Goal: Task Accomplishment & Management: Complete application form

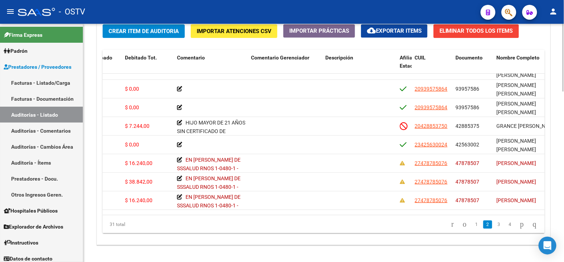
scroll to position [555, 0]
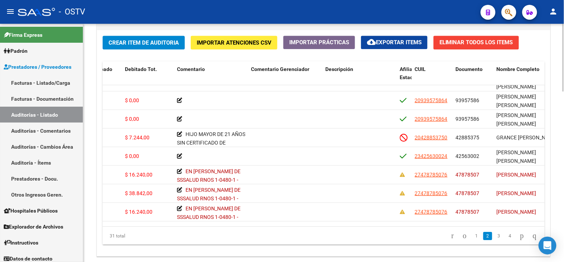
click at [564, 203] on div at bounding box center [564, 216] width 2 height 68
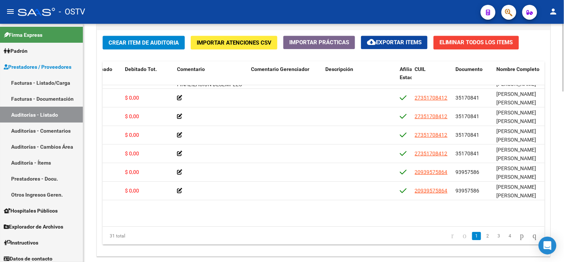
scroll to position [0, 191]
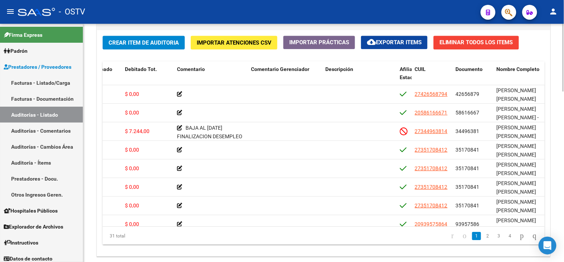
click at [538, 102] on datatable-body-cell "[PERSON_NAME] [PERSON_NAME]" at bounding box center [531, 94] width 74 height 18
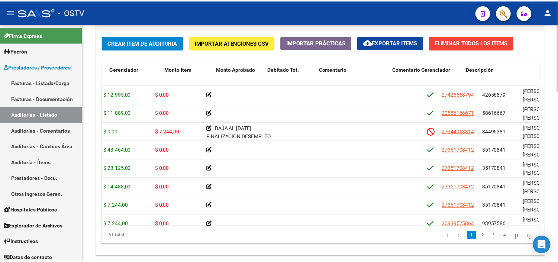
scroll to position [0, 0]
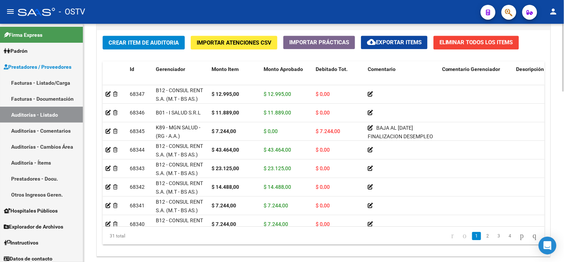
click at [136, 44] on span "Crear Item de Auditoria" at bounding box center [144, 42] width 70 height 7
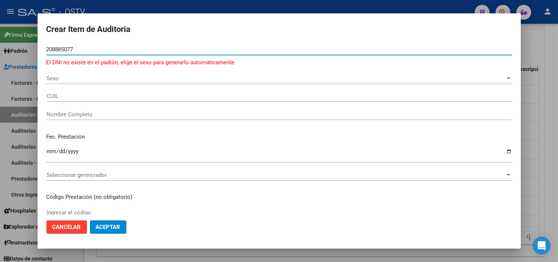
click at [62, 49] on input "208885077" at bounding box center [279, 49] width 466 height 7
click at [63, 50] on input "20885077" at bounding box center [279, 49] width 466 height 7
type input "20885077"
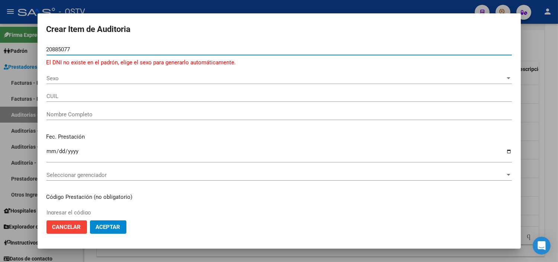
click at [71, 80] on span "Sexo" at bounding box center [275, 78] width 459 height 7
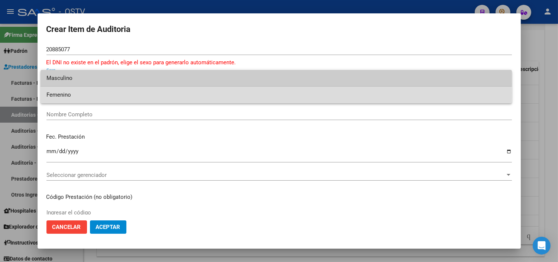
click at [71, 93] on span "Femenino" at bounding box center [276, 95] width 460 height 17
type input "27208850771"
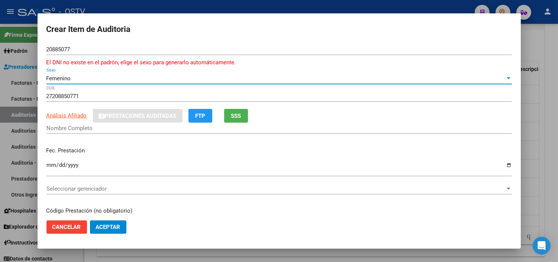
type input "[PERSON_NAME] [PERSON_NAME]"
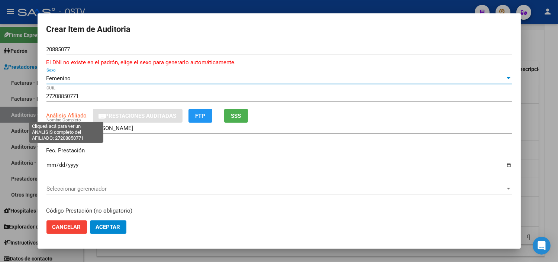
click at [71, 116] on span "Análisis Afiliado" at bounding box center [66, 115] width 41 height 7
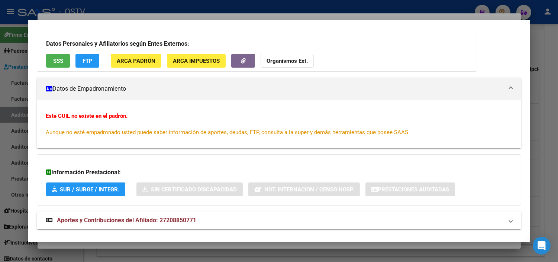
scroll to position [66, 0]
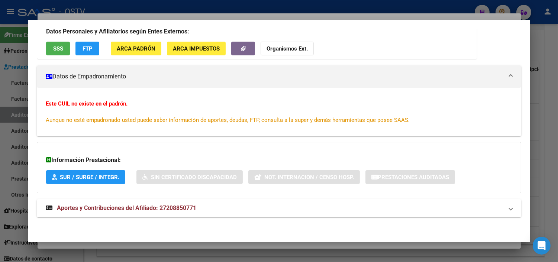
click at [122, 248] on div at bounding box center [279, 131] width 558 height 262
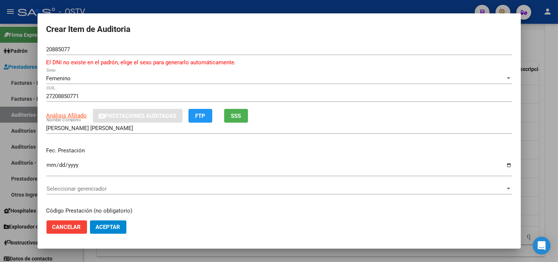
click at [52, 162] on input "Ingresar la fecha" at bounding box center [279, 168] width 466 height 12
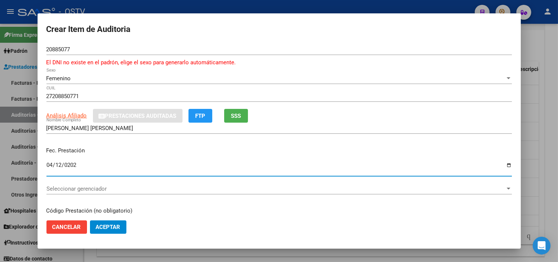
type input "[DATE]"
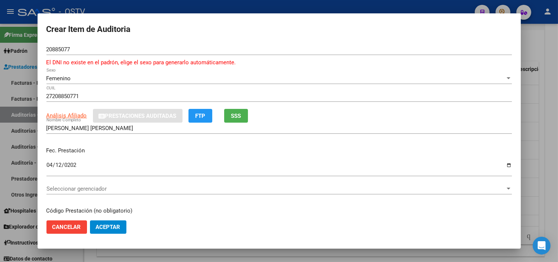
scroll to position [97, 0]
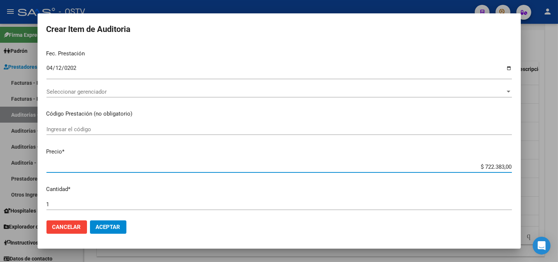
type input "$ 0,01"
type input "$ 0,11"
type input "$ 1,18"
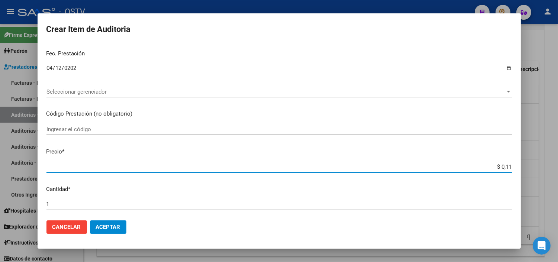
type input "$ 1,18"
type input "$ 11,88"
type input "$ 118,89"
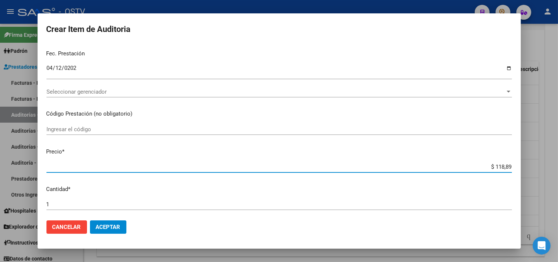
type input "$ 1.188,90"
type input "$ 11.889,00"
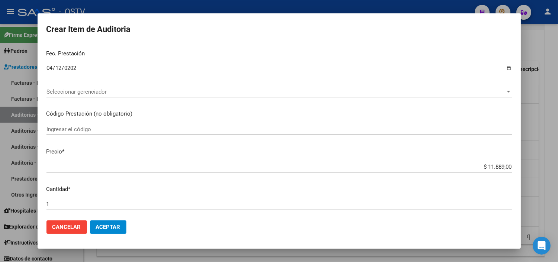
scroll to position [248, 0]
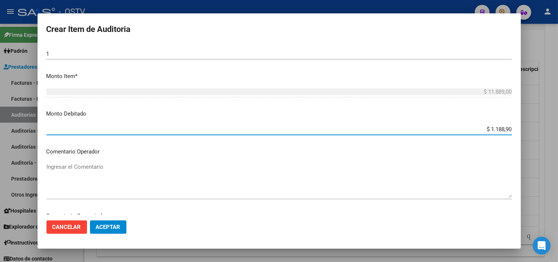
type input "$ 11.889,00"
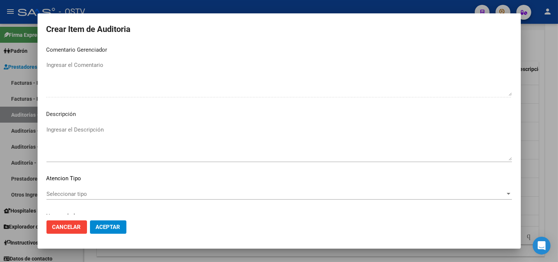
scroll to position [285, 0]
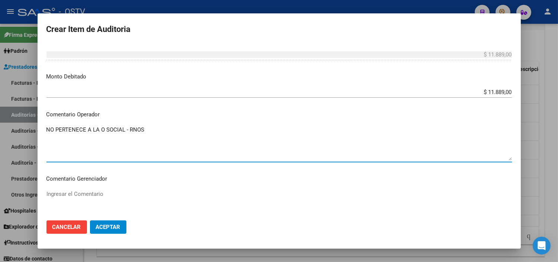
paste textarea "5-0080-7"
type textarea "NO PERTENECE A LA O SOCIAL - RNOS 5-0080-7"
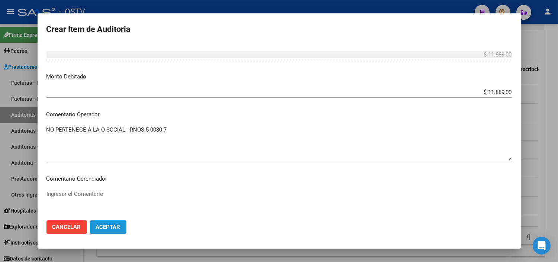
click at [112, 225] on span "Aceptar" at bounding box center [108, 227] width 25 height 7
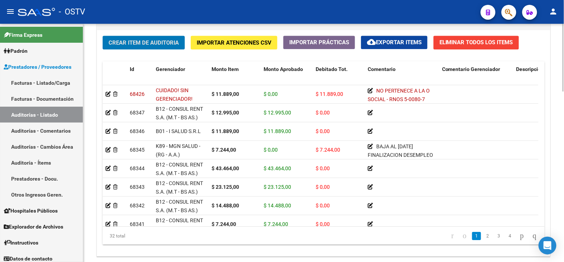
click at [145, 43] on span "Crear Item de Auditoria" at bounding box center [144, 42] width 70 height 7
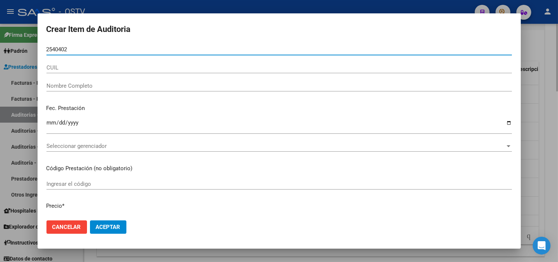
type input "25404026"
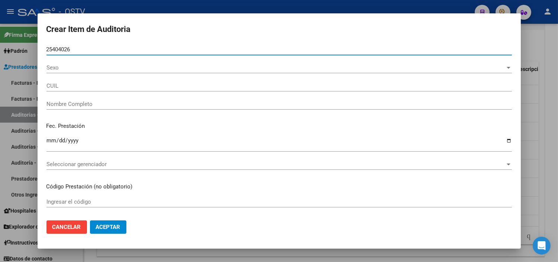
type input "20254040267"
type input "MEAURIO [PERSON_NAME] -"
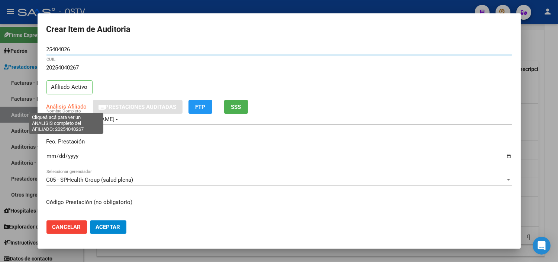
type input "25404026"
click at [64, 105] on span "Análisis Afiliado" at bounding box center [66, 106] width 41 height 7
type textarea "20254040267"
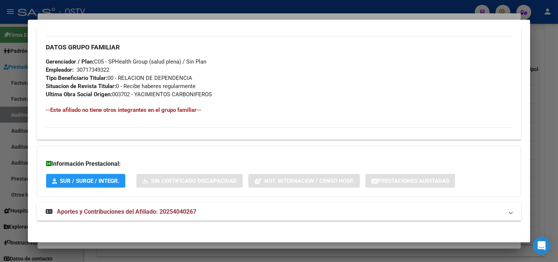
scroll to position [353, 0]
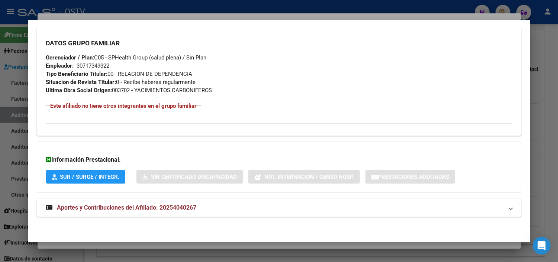
click at [105, 203] on mat-expansion-panel-header "Aportes y Contribuciones del Afiliado: 20254040267" at bounding box center [279, 208] width 485 height 18
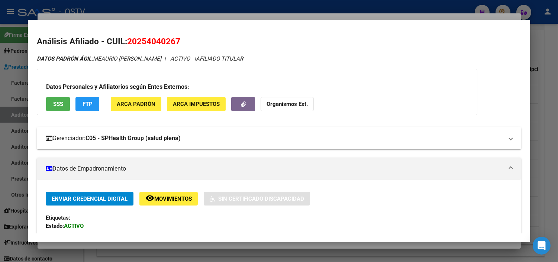
scroll to position [0, 0]
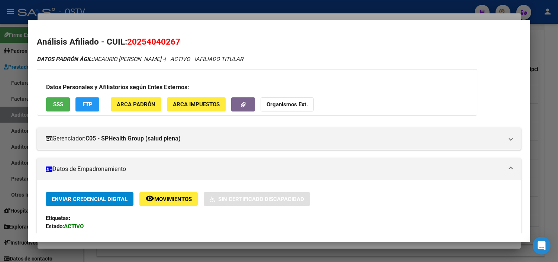
click at [56, 107] on span "SSS" at bounding box center [58, 105] width 10 height 7
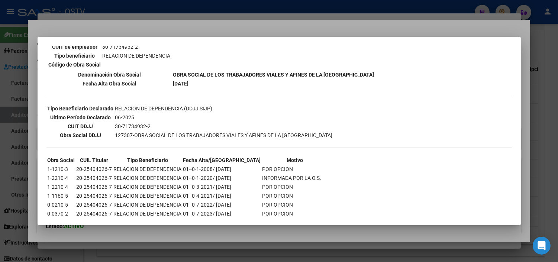
scroll to position [161, 0]
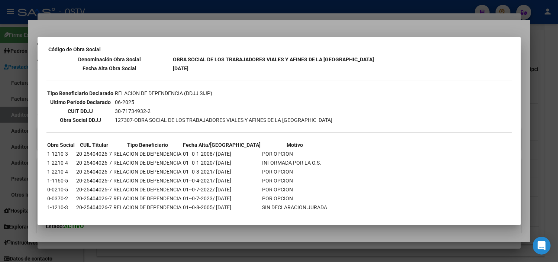
click at [118, 233] on div at bounding box center [279, 131] width 558 height 262
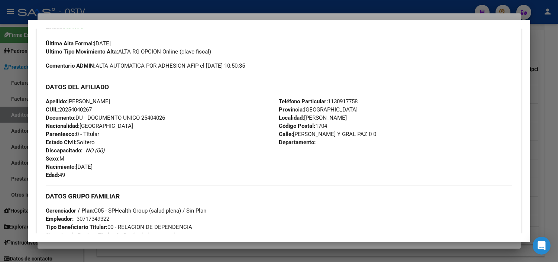
scroll to position [206, 0]
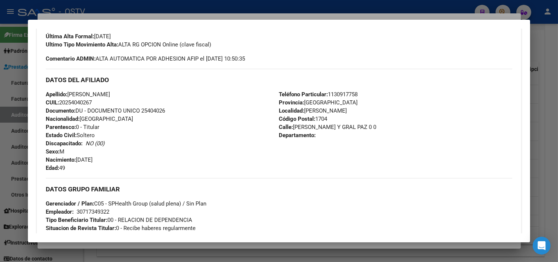
click at [93, 244] on div at bounding box center [279, 131] width 558 height 262
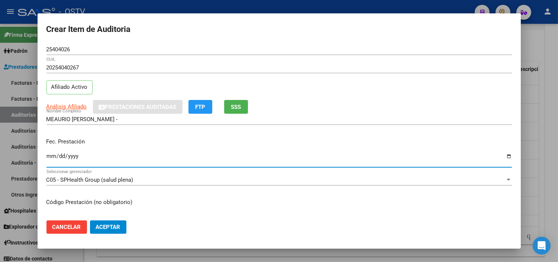
click at [50, 155] on input "Ingresar la fecha" at bounding box center [279, 159] width 466 height 12
type input "[DATE]"
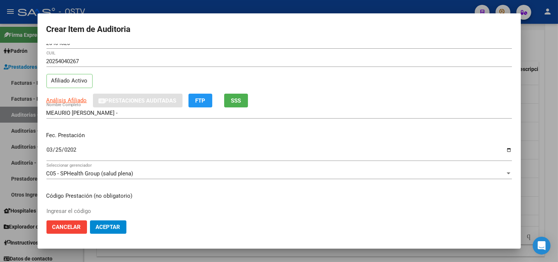
scroll to position [126, 0]
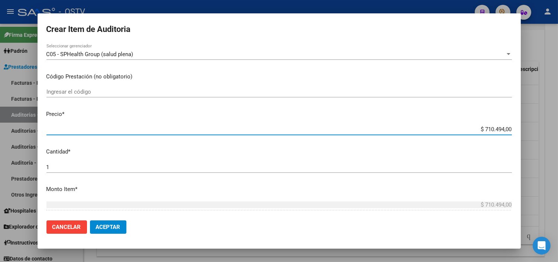
type input "$ 0,07"
type input "$ 0,72"
type input "$ 7,24"
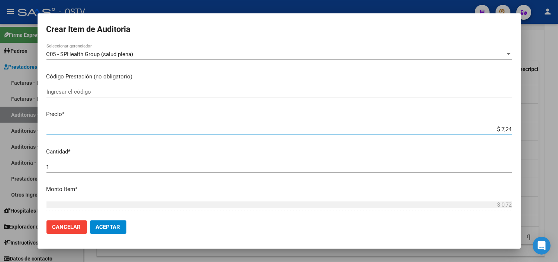
type input "$ 7,24"
type input "$ 72,44"
type input "$ 724,40"
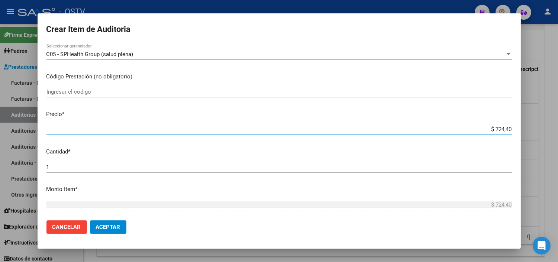
type input "$ 7.244,00"
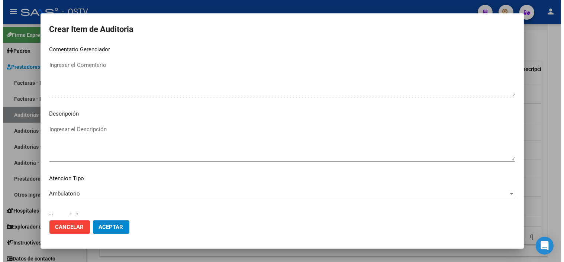
scroll to position [434, 0]
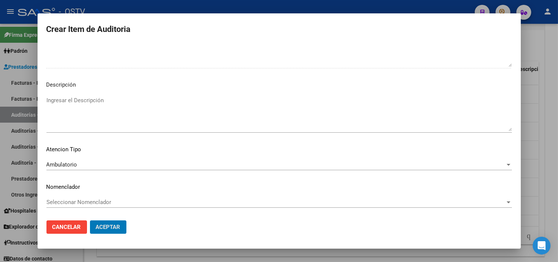
click at [90, 221] on button "Aceptar" at bounding box center [108, 227] width 36 height 13
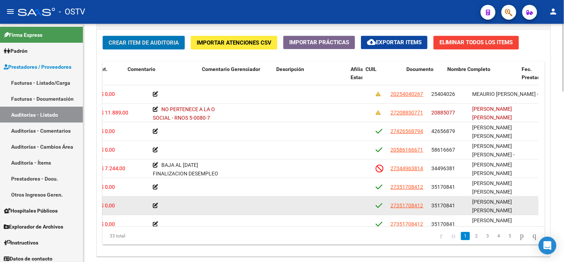
scroll to position [0, 240]
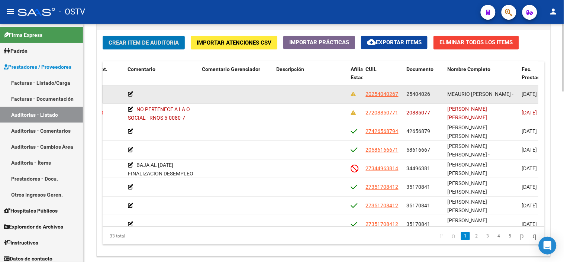
click at [426, 96] on span "25404026" at bounding box center [419, 94] width 24 height 6
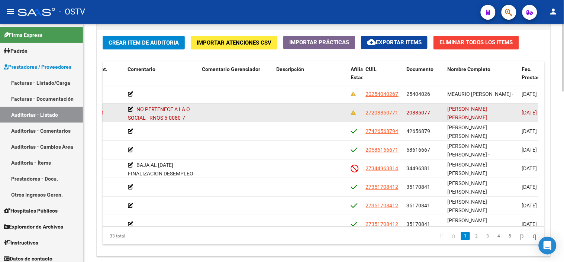
copy span "25404026"
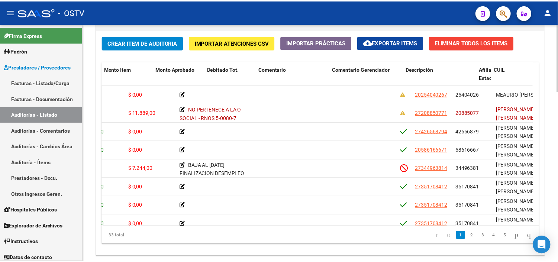
scroll to position [0, 0]
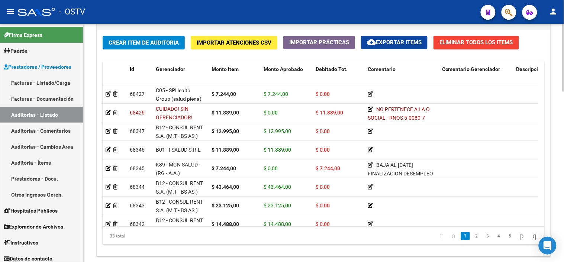
click at [128, 47] on button "Crear Item de Auditoria" at bounding box center [144, 43] width 82 height 14
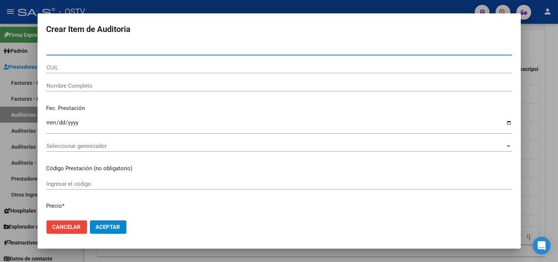
paste input "25404026"
type input "25404026"
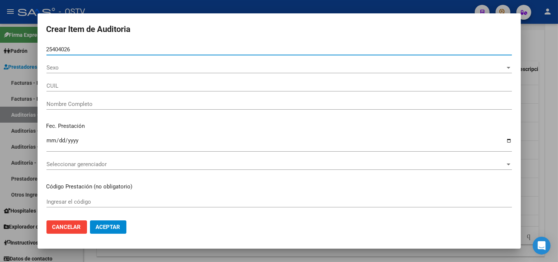
type input "20254040267"
type input "MEAURIO [PERSON_NAME] -"
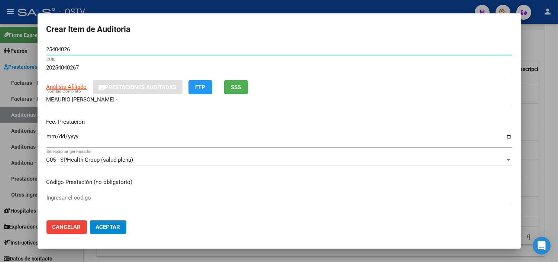
type input "25404026"
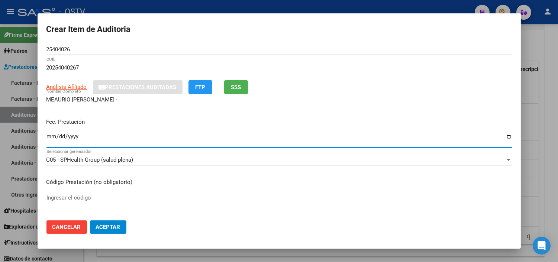
click at [50, 139] on input "Ingresar la fecha" at bounding box center [279, 140] width 466 height 12
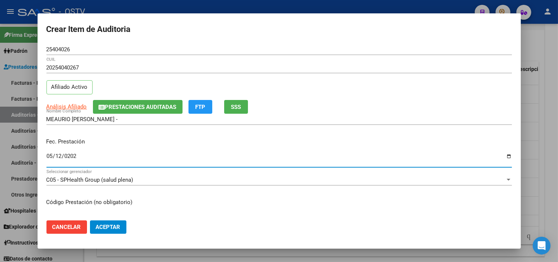
type input "[DATE]"
click at [76, 106] on span "Análisis Afiliado" at bounding box center [66, 106] width 41 height 7
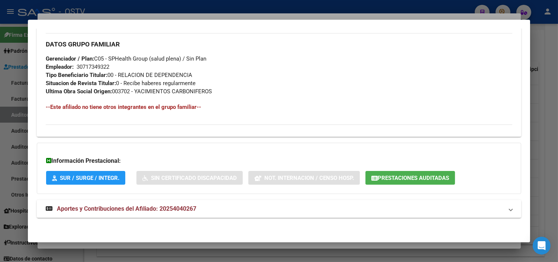
scroll to position [353, 0]
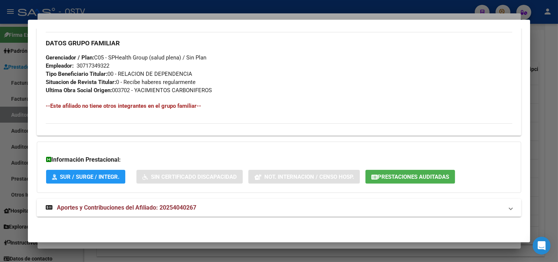
click at [154, 208] on span "Aportes y Contribuciones del Afiliado: 20254040267" at bounding box center [126, 207] width 139 height 7
click at [423, 180] on button "Prestaciones Auditadas" at bounding box center [411, 177] width 90 height 14
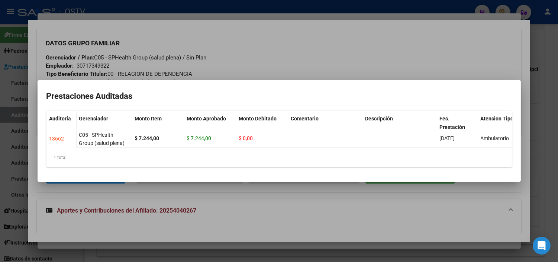
click at [270, 211] on div at bounding box center [279, 131] width 558 height 262
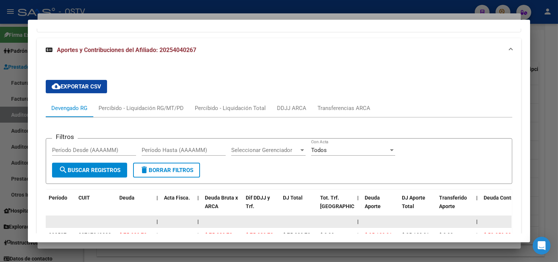
scroll to position [601, 0]
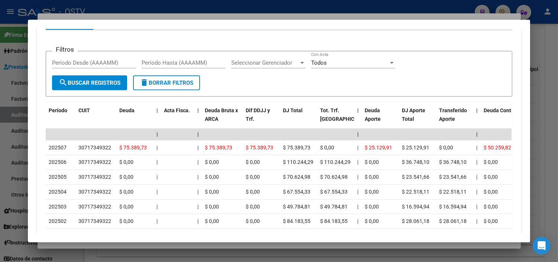
click at [131, 247] on div at bounding box center [279, 131] width 558 height 262
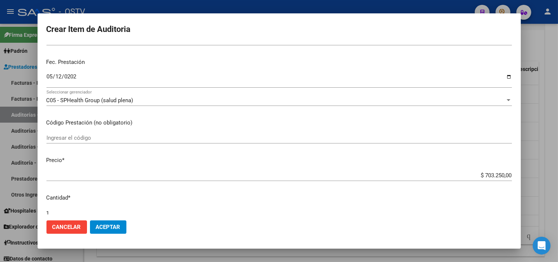
scroll to position [83, 0]
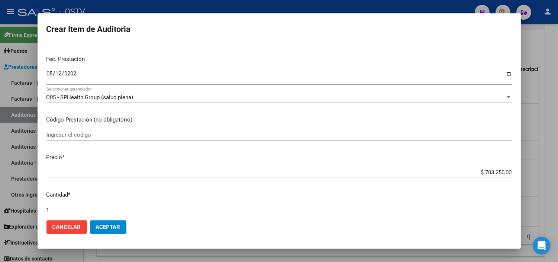
click at [481, 172] on input "$ 703.250,00" at bounding box center [279, 172] width 466 height 7
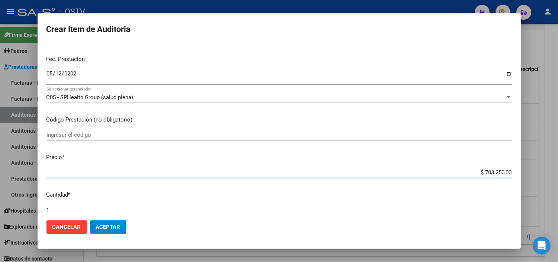
click at [481, 172] on input "$ 703.250,00" at bounding box center [279, 172] width 466 height 7
type input "$ 0,08"
type input "$ 0,81"
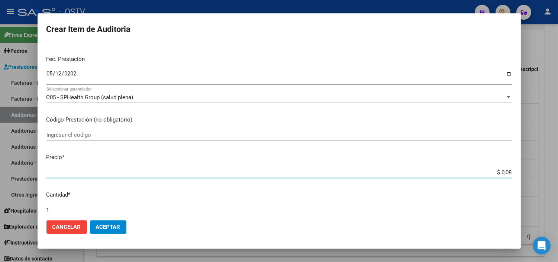
type input "$ 0,81"
type input "$ 8,14"
type input "$ 81,43"
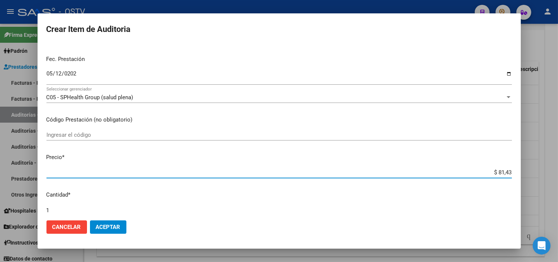
type input "$ 814,33"
type input "$ 8.143,30"
type input "$ 81.433,00"
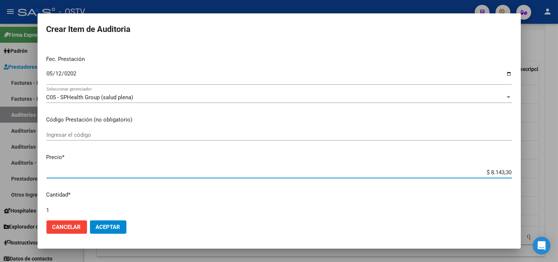
type input "$ 81.433,00"
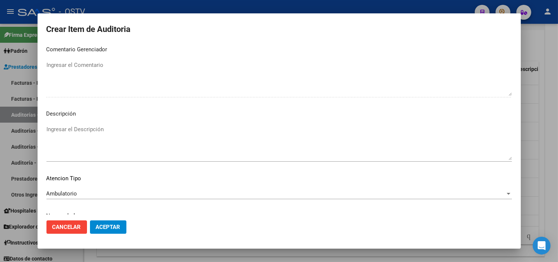
scroll to position [434, 0]
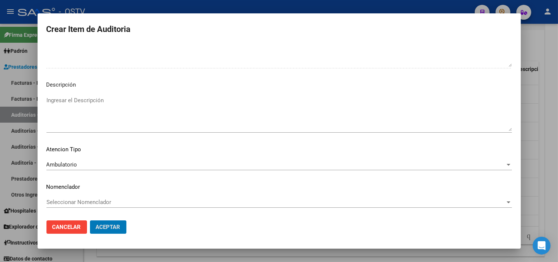
click at [90, 221] on button "Aceptar" at bounding box center [108, 227] width 36 height 13
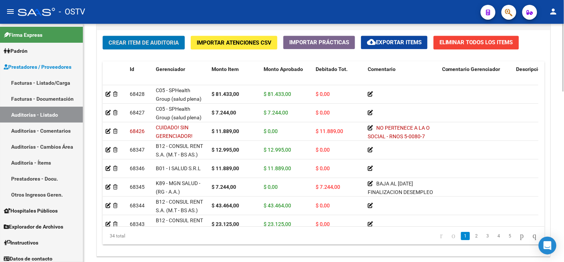
click at [126, 40] on span "Crear Item de Auditoria" at bounding box center [144, 42] width 70 height 7
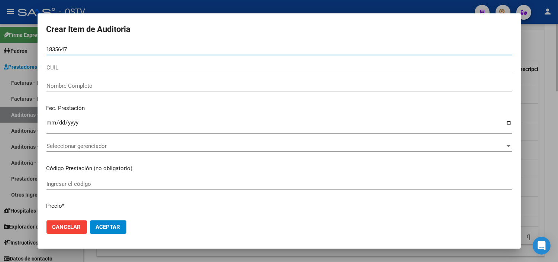
type input "18356477"
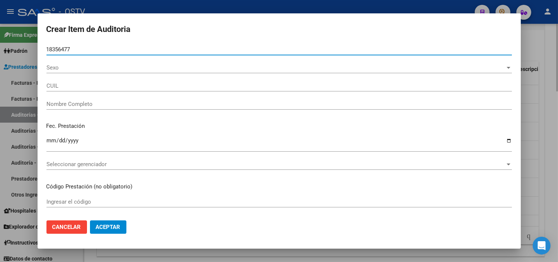
type input "20183564774"
type input "[PERSON_NAME] [PERSON_NAME]"
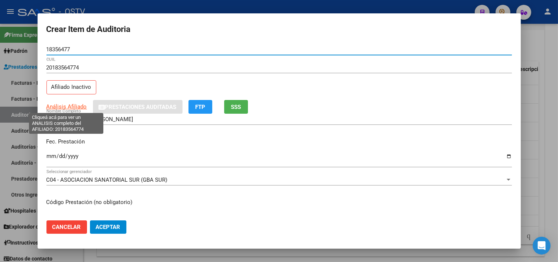
type input "18356477"
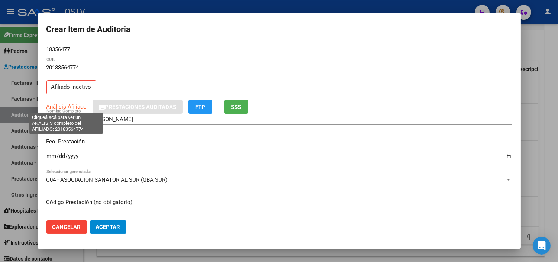
click at [69, 108] on span "Análisis Afiliado" at bounding box center [66, 106] width 41 height 7
type textarea "20183564774"
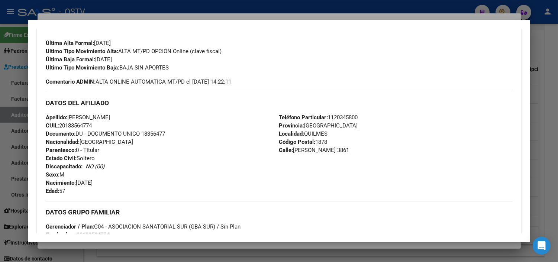
scroll to position [369, 0]
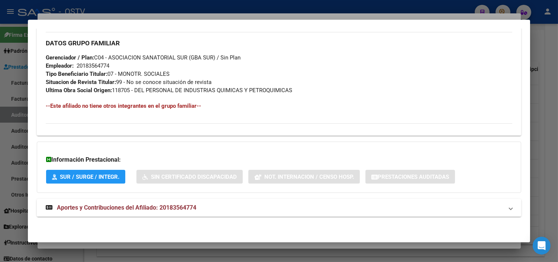
click at [114, 212] on strong "Aportes y Contribuciones del Afiliado: 20183564774" at bounding box center [121, 207] width 151 height 9
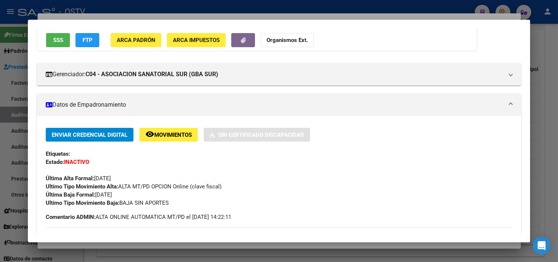
scroll to position [0, 0]
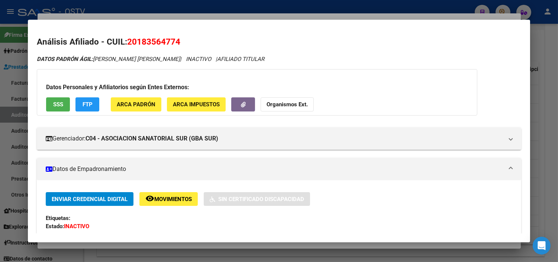
drag, startPoint x: 137, startPoint y: 42, endPoint x: 174, endPoint y: 36, distance: 37.6
click at [174, 37] on span "20183564774" at bounding box center [153, 42] width 53 height 10
copy span "18356477"
click at [164, 248] on div at bounding box center [279, 131] width 558 height 262
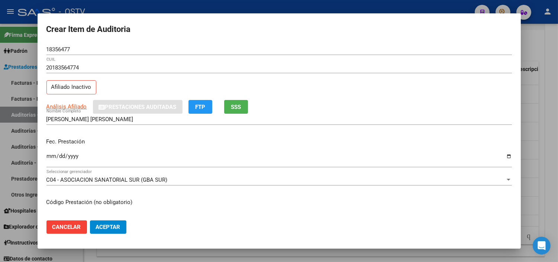
click at [48, 154] on input "Ingresar la fecha" at bounding box center [279, 159] width 466 height 12
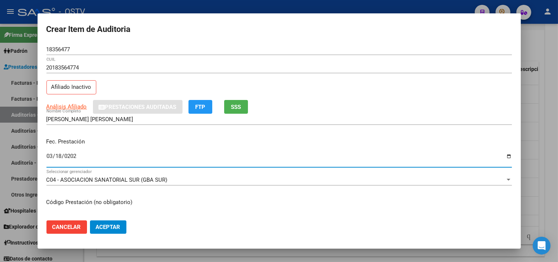
type input "[DATE]"
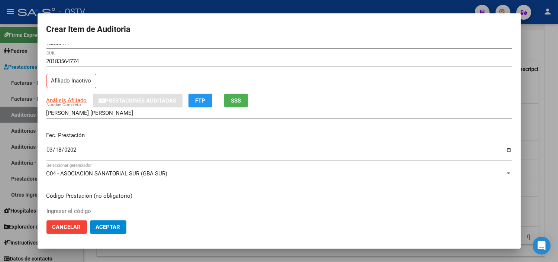
scroll to position [126, 0]
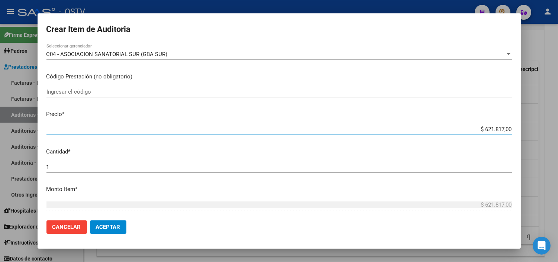
type input "$ 0,01"
type input "$ 0,11"
type input "$ 1,18"
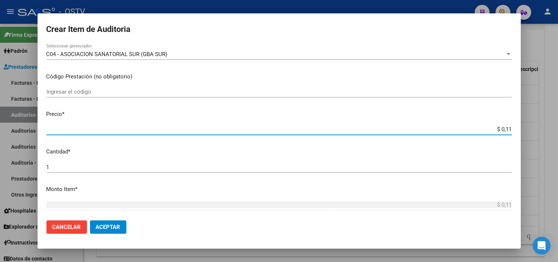
type input "$ 1,18"
type input "$ 11,88"
type input "$ 118,89"
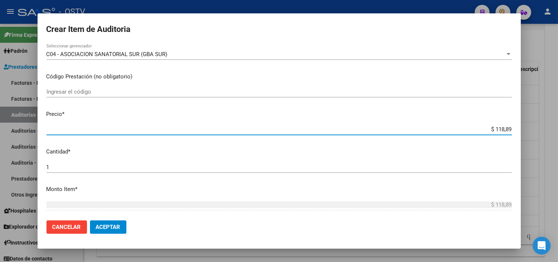
type input "$ 1.188,90"
type input "$ 11.889,00"
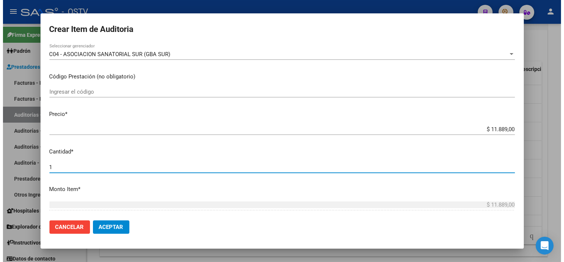
scroll to position [239, 0]
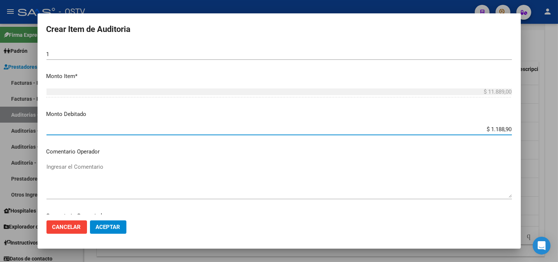
type input "$ 11.889,00"
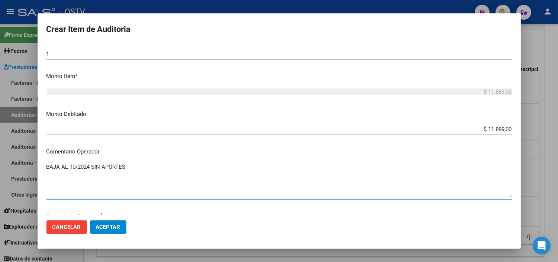
drag, startPoint x: 103, startPoint y: 166, endPoint x: 128, endPoint y: 166, distance: 25.3
click at [128, 166] on textarea "BAJA AL 10/2024 SIN APORTES" at bounding box center [279, 180] width 466 height 35
type textarea "BAJA AL 10/2024 SIN PAGOS"
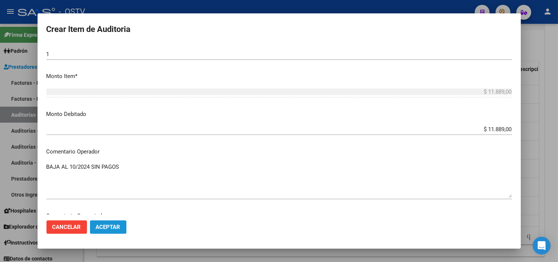
click at [109, 230] on span "Aceptar" at bounding box center [108, 227] width 25 height 7
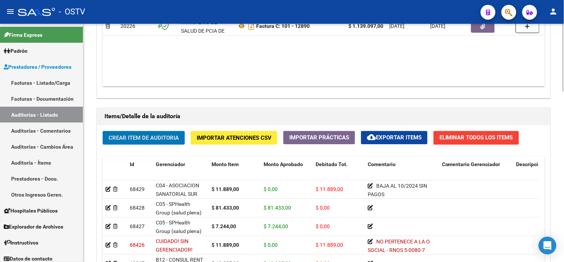
click at [564, 173] on div at bounding box center [564, 188] width 2 height 68
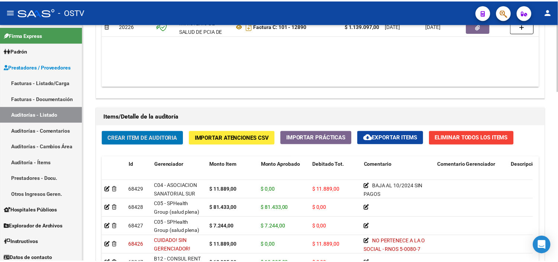
scroll to position [458, 0]
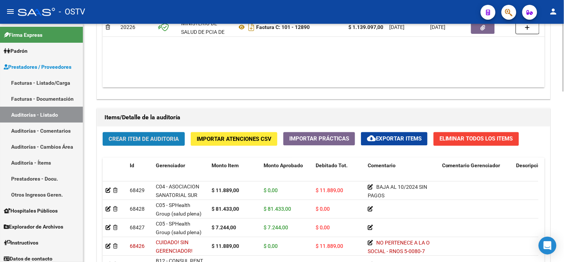
click at [140, 136] on span "Crear Item de Auditoria" at bounding box center [144, 139] width 70 height 7
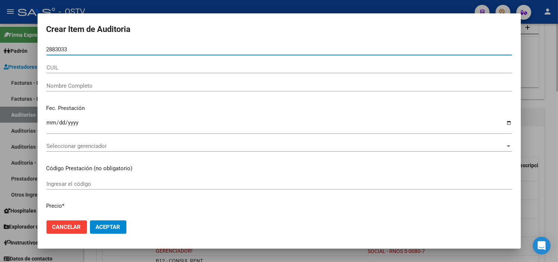
type input "28830335"
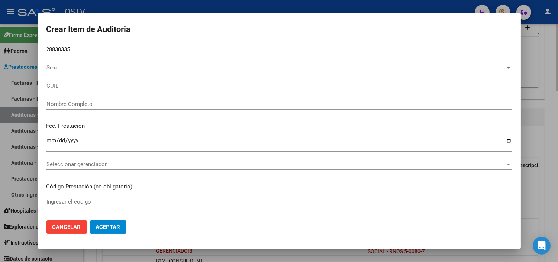
type input "20288303356"
type input "[PERSON_NAME] [PERSON_NAME]"
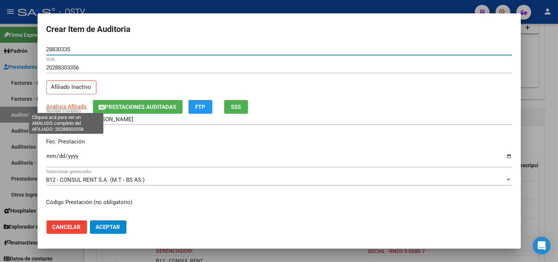
type input "28830335"
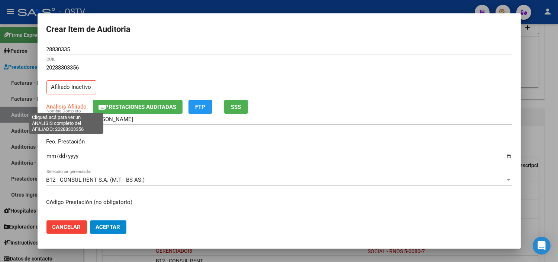
click at [62, 108] on span "Análisis Afiliado" at bounding box center [66, 106] width 41 height 7
type textarea "20288303356"
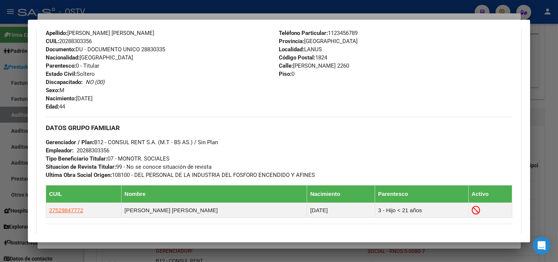
scroll to position [385, 0]
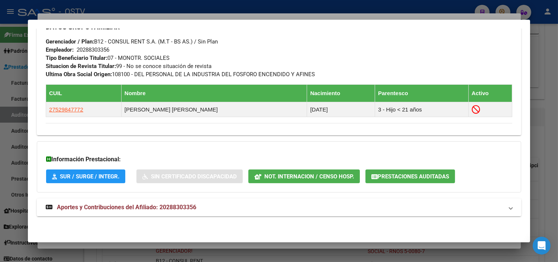
click at [137, 209] on span "Aportes y Contribuciones del Afiliado: 20288303356" at bounding box center [126, 207] width 139 height 7
click at [399, 176] on span "Prestaciones Auditadas" at bounding box center [413, 176] width 71 height 7
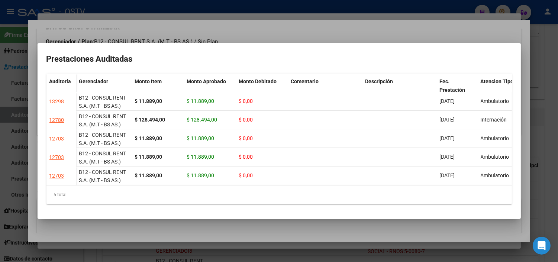
click at [363, 227] on div at bounding box center [279, 131] width 558 height 262
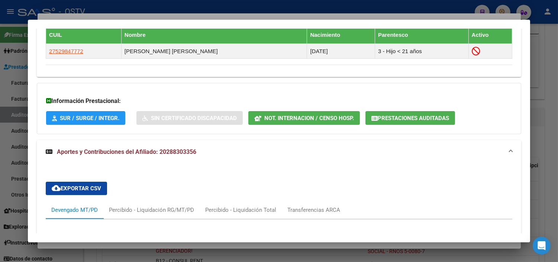
scroll to position [716, 0]
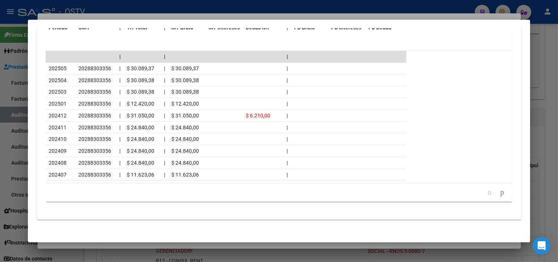
click at [162, 247] on div at bounding box center [279, 131] width 558 height 262
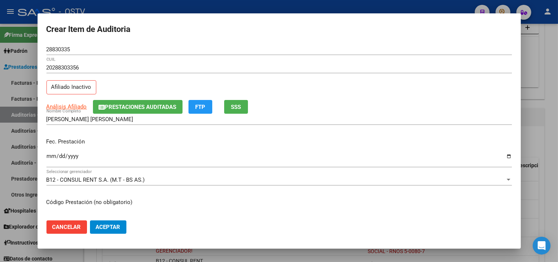
click at [49, 153] on div "Ingresar la fecha" at bounding box center [279, 160] width 466 height 16
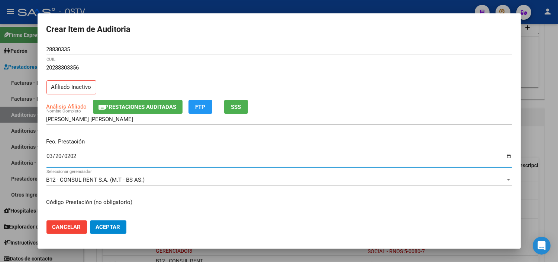
type input "[DATE]"
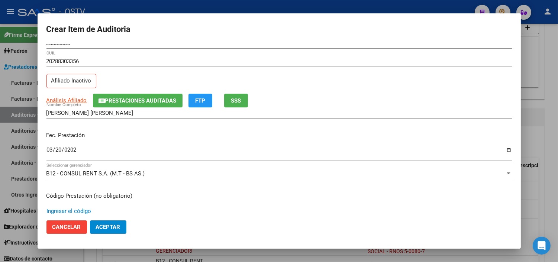
scroll to position [126, 0]
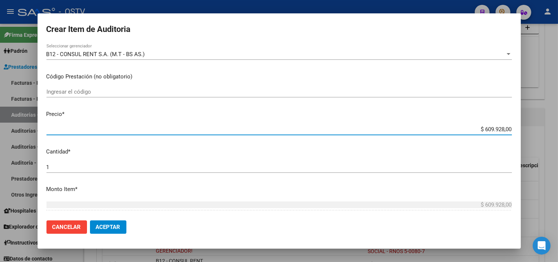
type input "$ 0,01"
type input "$ 0,11"
type input "$ 1,19"
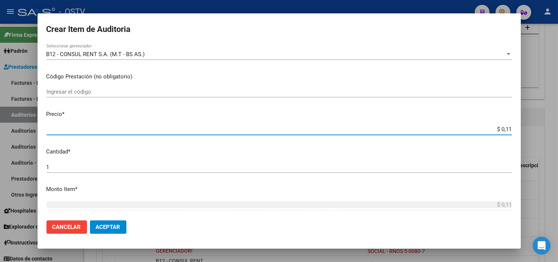
type input "$ 1,19"
type input "$ 11,99"
type input "$ 119,90"
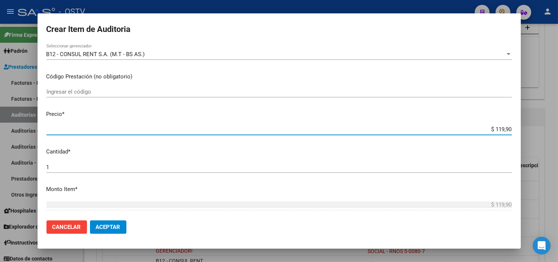
type input "$ 1.199,00"
type input "$ 11.990,00"
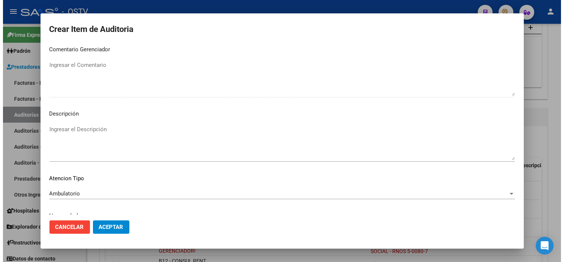
scroll to position [434, 0]
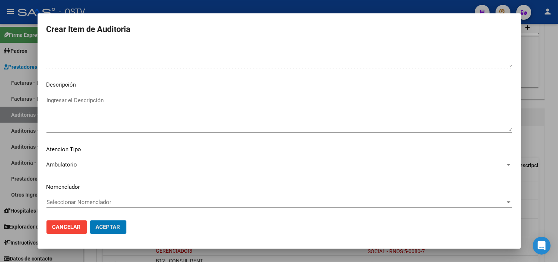
click at [90, 221] on button "Aceptar" at bounding box center [108, 227] width 36 height 13
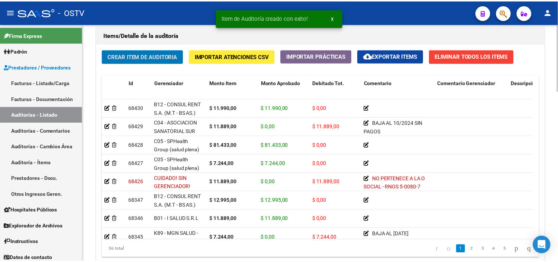
scroll to position [548, 0]
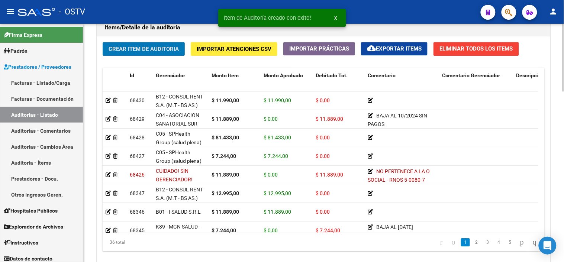
click at [564, 193] on div at bounding box center [564, 214] width 2 height 68
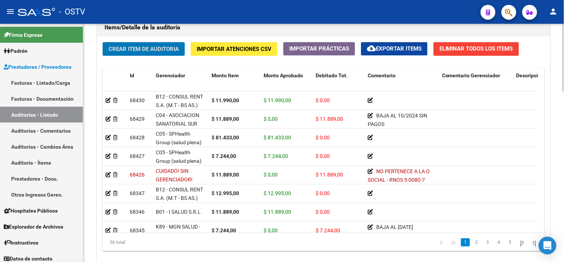
click at [137, 47] on span "Crear Item de Auditoria" at bounding box center [144, 49] width 70 height 7
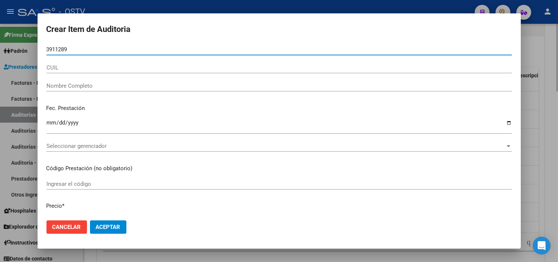
type input "39112899"
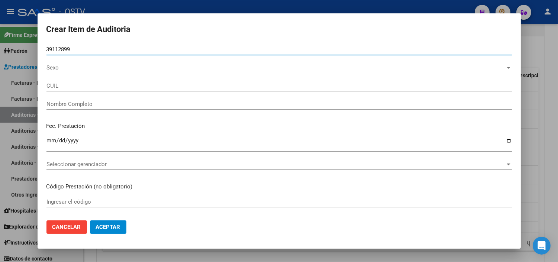
type input "27391128990"
type input "[PERSON_NAME] [PERSON_NAME]"
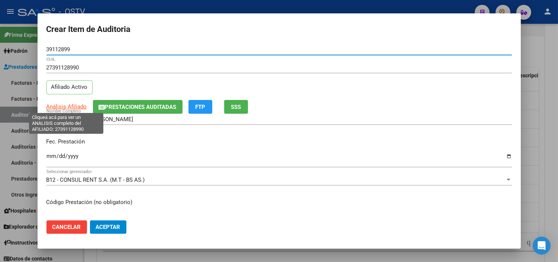
type input "39112899"
click at [57, 107] on span "Análisis Afiliado" at bounding box center [66, 106] width 41 height 7
type textarea "27391128990"
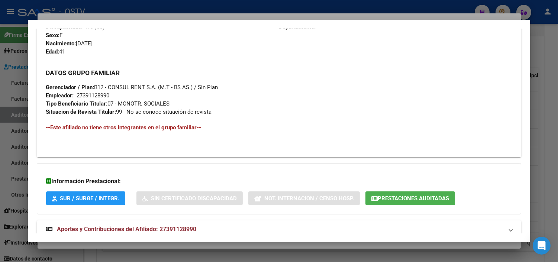
scroll to position [344, 0]
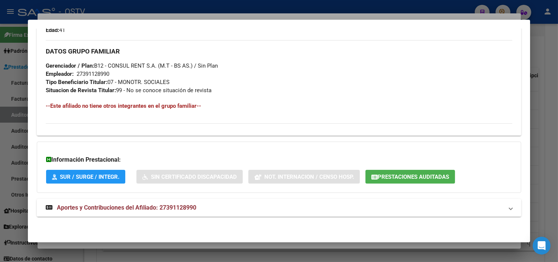
click at [86, 210] on span "Aportes y Contribuciones del Afiliado: 27391128990" at bounding box center [126, 207] width 139 height 7
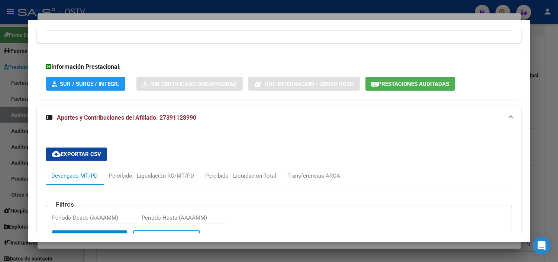
scroll to position [370, 0]
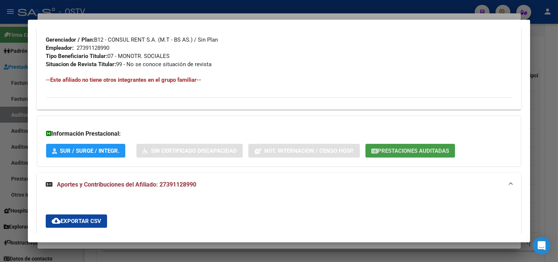
click at [396, 155] on button "Prestaciones Auditadas" at bounding box center [411, 151] width 90 height 14
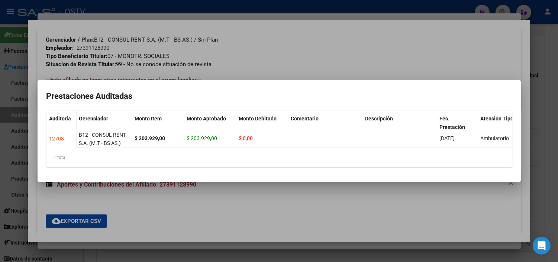
click at [309, 196] on div at bounding box center [279, 131] width 558 height 262
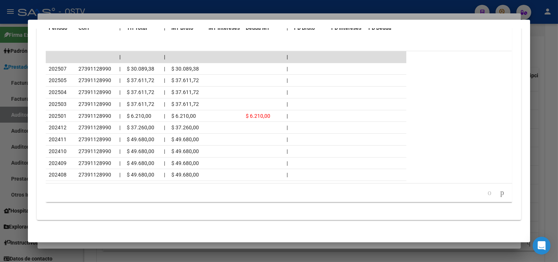
scroll to position [678, 0]
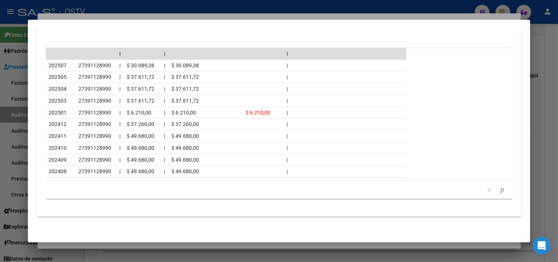
click at [109, 246] on div at bounding box center [279, 131] width 558 height 262
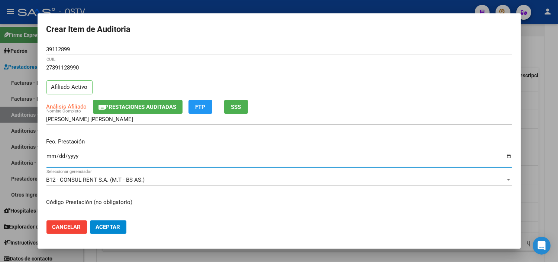
click at [49, 154] on input "Ingresar la fecha" at bounding box center [279, 159] width 466 height 12
type input "[DATE]"
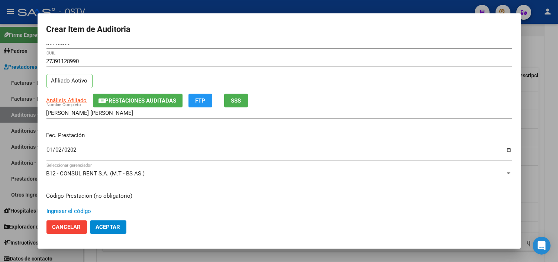
scroll to position [126, 0]
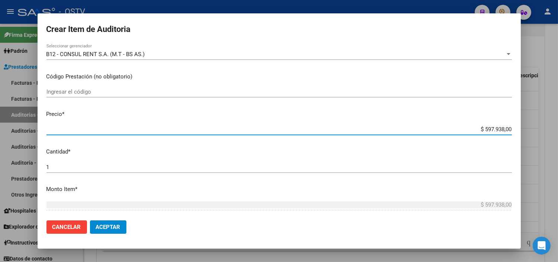
type input "$ 0,07"
type input "$ 0,77"
type input "$ 7,76"
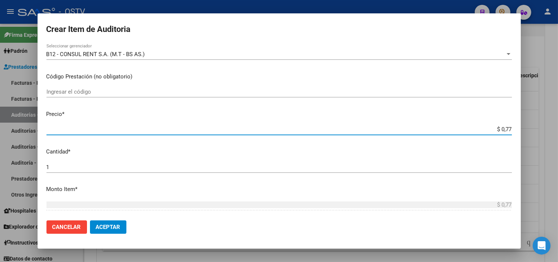
type input "$ 7,76"
type input "$ 77,68"
type input "$ 776,84"
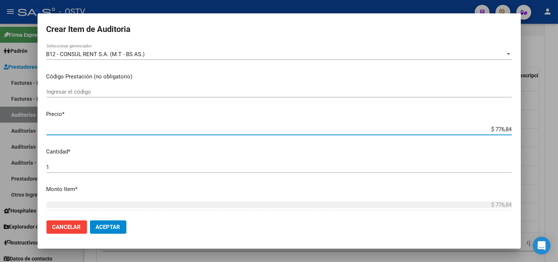
type input "$ 7.768,40"
type input "$ 77.684,00"
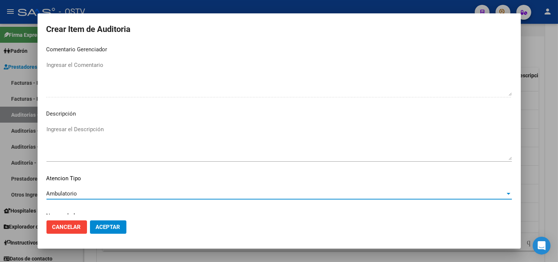
scroll to position [434, 0]
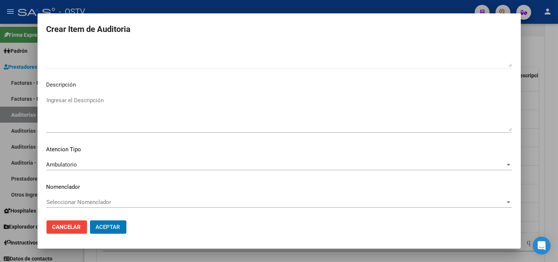
click at [90, 221] on button "Aceptar" at bounding box center [108, 227] width 36 height 13
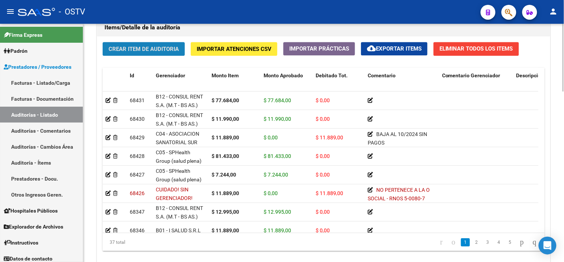
click at [153, 48] on span "Crear Item de Auditoria" at bounding box center [144, 49] width 70 height 7
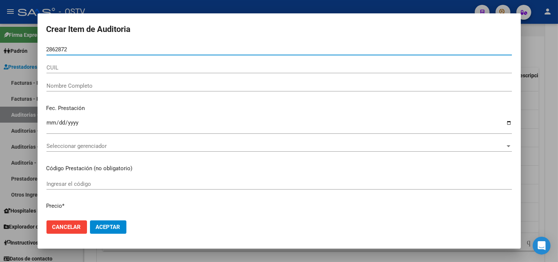
type input "28628723"
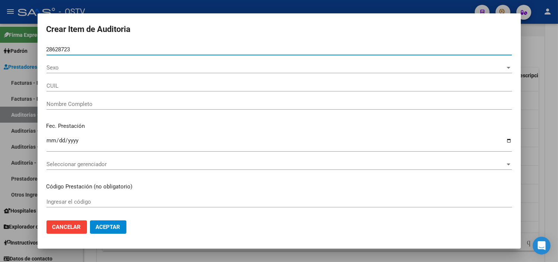
type input "27286287234"
type input "[PERSON_NAME] CINTIA [PERSON_NAME]"
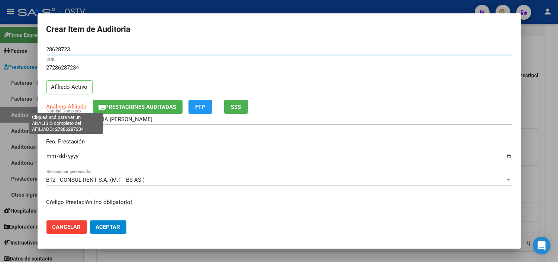
type input "28628723"
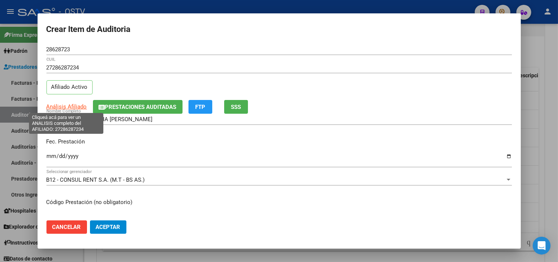
click at [68, 106] on span "Análisis Afiliado" at bounding box center [66, 106] width 41 height 7
type textarea "27286287234"
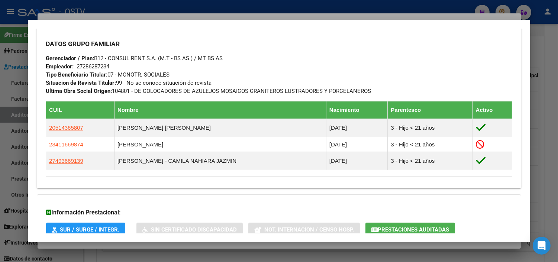
scroll to position [405, 0]
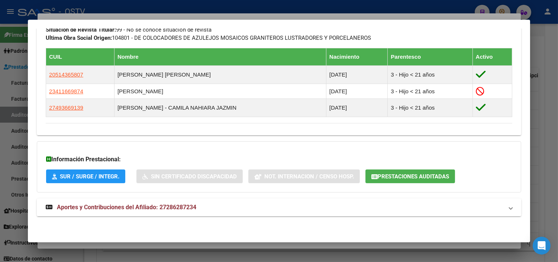
click at [127, 205] on span "Aportes y Contribuciones del Afiliado: 27286287234" at bounding box center [126, 207] width 139 height 7
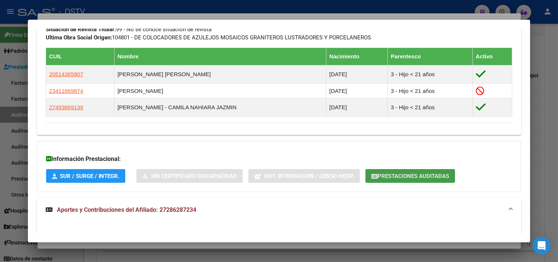
click at [385, 174] on span "Prestaciones Auditadas" at bounding box center [413, 176] width 71 height 7
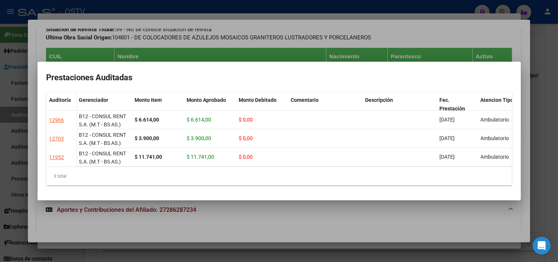
click at [171, 216] on div at bounding box center [279, 131] width 558 height 262
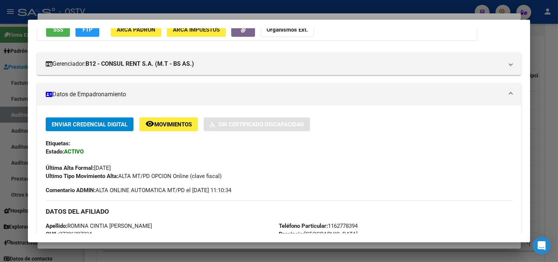
scroll to position [0, 0]
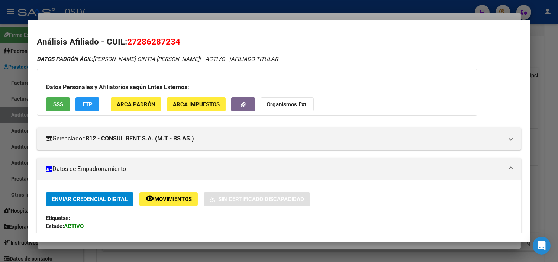
click at [61, 106] on button "SSS" at bounding box center [58, 104] width 24 height 14
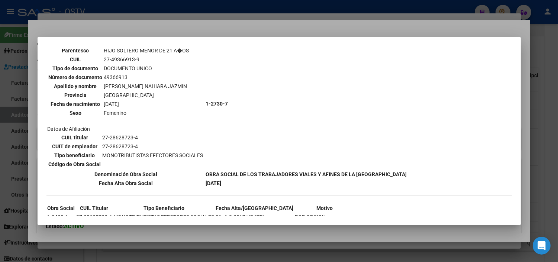
scroll to position [423, 0]
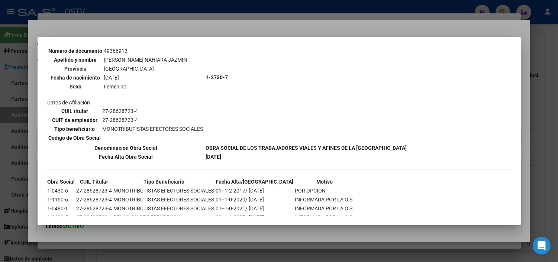
click at [123, 231] on div at bounding box center [279, 131] width 558 height 262
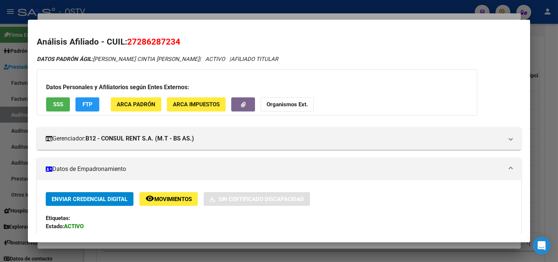
click at [123, 247] on div at bounding box center [279, 131] width 558 height 262
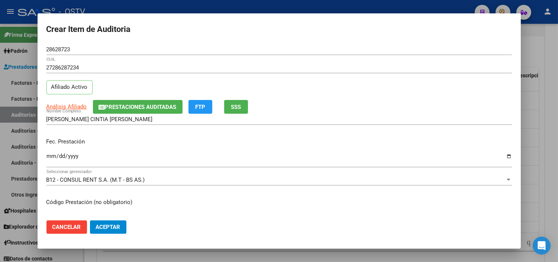
click at [51, 154] on input "Ingresar la fecha" at bounding box center [279, 159] width 466 height 12
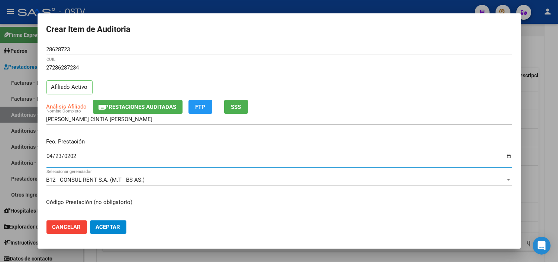
type input "[DATE]"
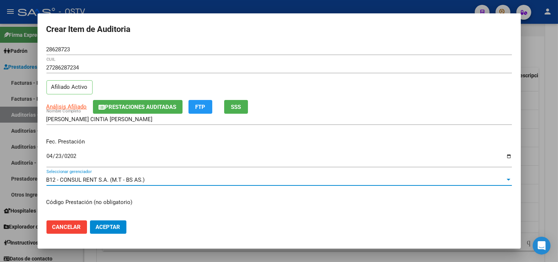
scroll to position [126, 0]
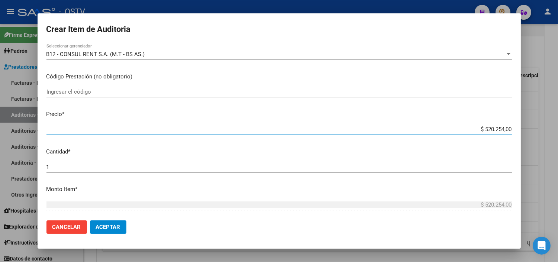
type input "$ 0,01"
type input "$ 0,11"
type input "$ 1,18"
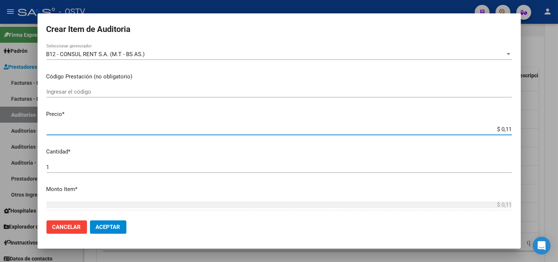
type input "$ 1,18"
type input "$ 11,88"
type input "$ 118,89"
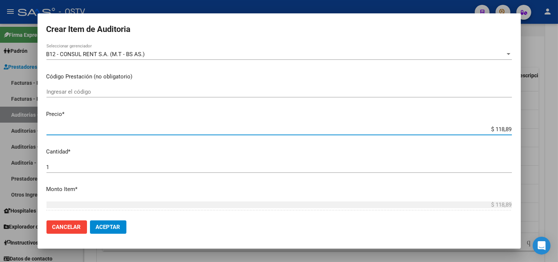
type input "$ 1.188,90"
type input "$ 11.889,00"
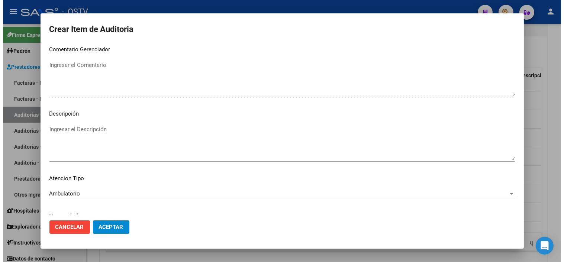
scroll to position [434, 0]
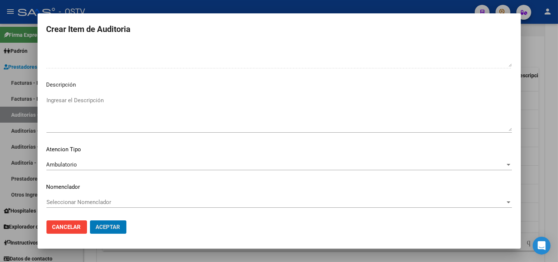
click at [90, 221] on button "Aceptar" at bounding box center [108, 227] width 36 height 13
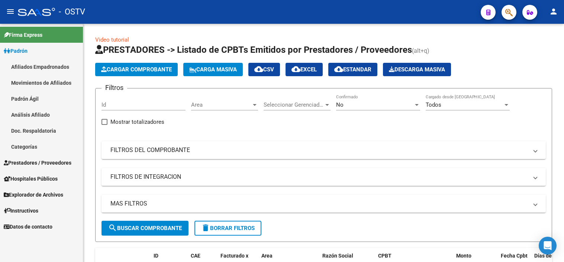
click at [26, 116] on link "Análisis Afiliado" at bounding box center [41, 115] width 83 height 16
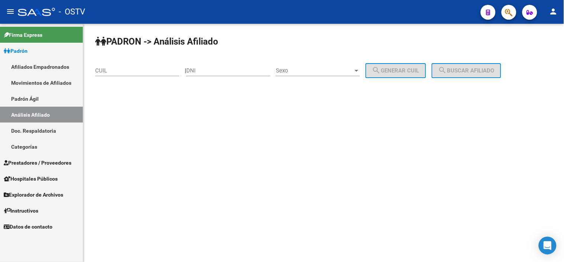
click at [229, 73] on input "DNI" at bounding box center [228, 70] width 84 height 7
paste input "23587835"
type input "23587835"
click at [313, 73] on span "Sexo" at bounding box center [314, 70] width 77 height 7
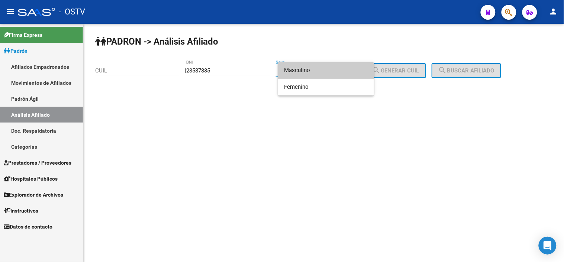
click at [320, 67] on span "Masculino" at bounding box center [326, 70] width 84 height 17
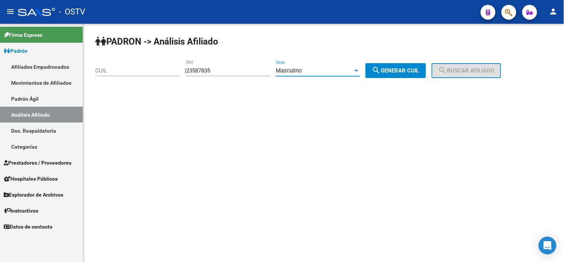
click at [391, 67] on span "search Generar CUIL" at bounding box center [395, 70] width 47 height 7
type input "20-23587835-7"
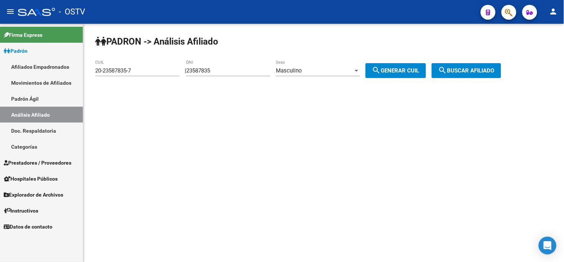
click at [470, 70] on span "search Buscar afiliado" at bounding box center [467, 70] width 56 height 7
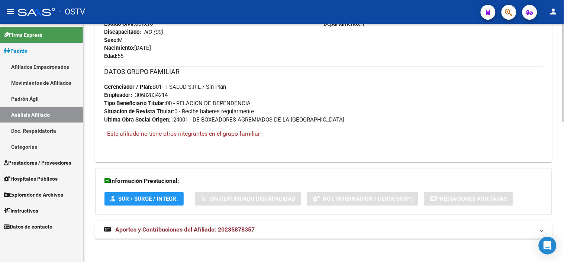
scroll to position [340, 0]
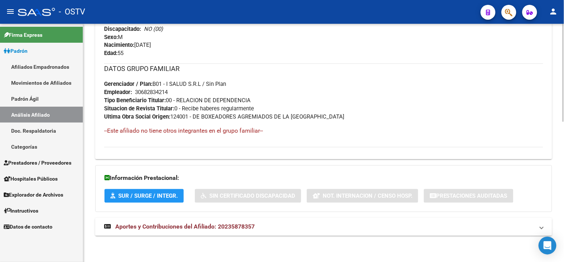
click at [161, 227] on span "Aportes y Contribuciones del Afiliado: 20235878357" at bounding box center [184, 227] width 139 height 7
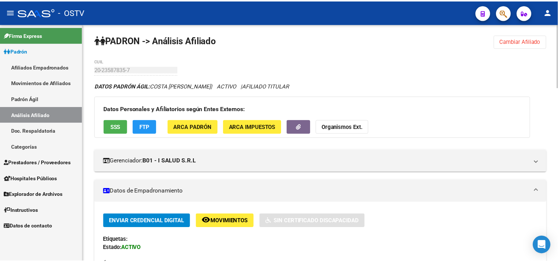
scroll to position [0, 0]
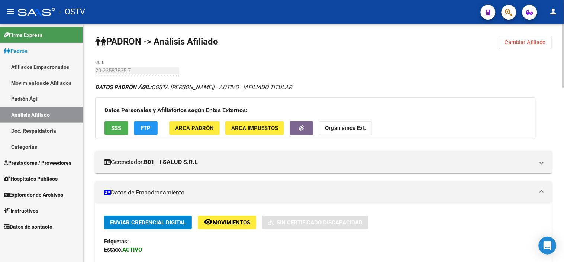
click at [123, 129] on button "SSS" at bounding box center [117, 128] width 24 height 14
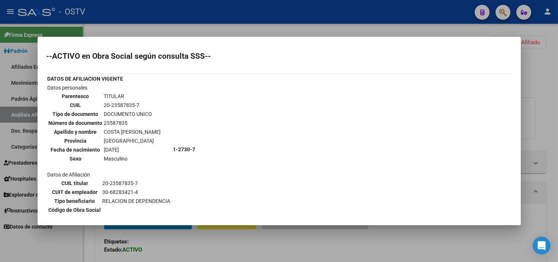
click at [175, 229] on div at bounding box center [279, 131] width 558 height 262
